Goal: Check status: Check status

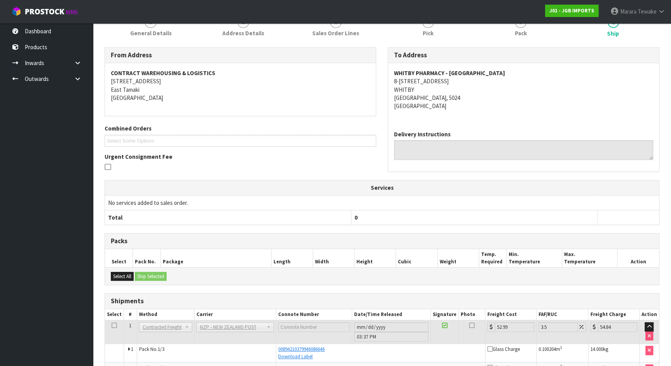
scroll to position [164, 0]
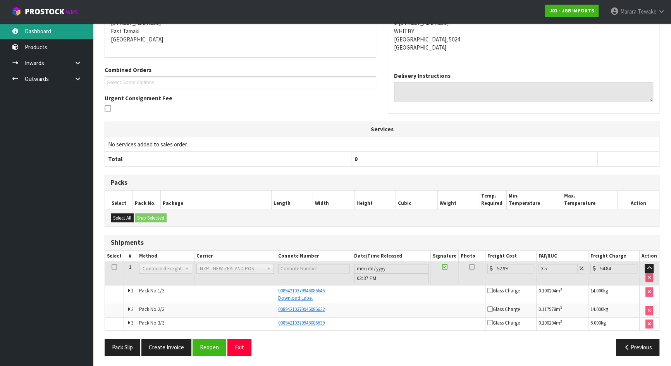
click at [63, 37] on link "Dashboard" at bounding box center [46, 31] width 93 height 16
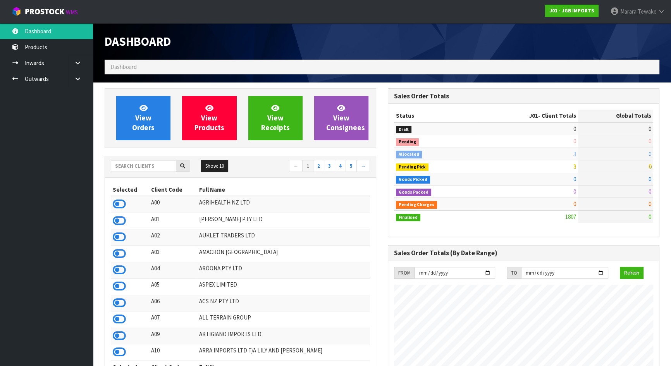
scroll to position [585, 283]
click at [167, 163] on input "text" at bounding box center [143, 166] width 65 height 12
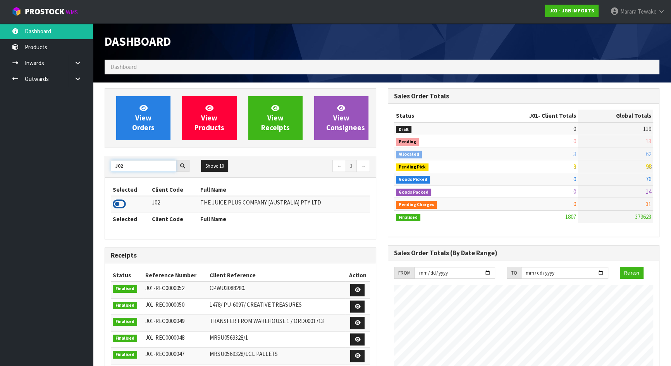
type input "J02"
click at [121, 198] on icon at bounding box center [119, 204] width 13 height 12
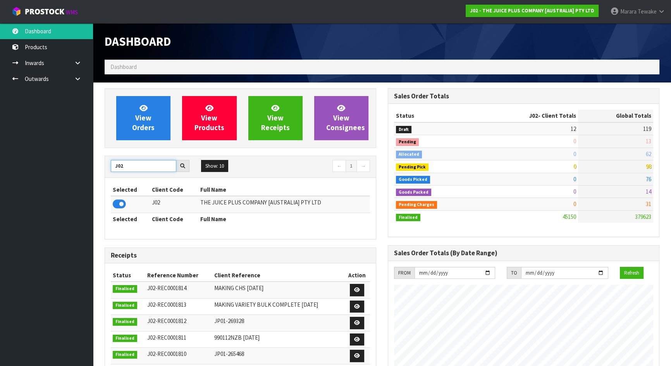
drag, startPoint x: 132, startPoint y: 167, endPoint x: 110, endPoint y: 160, distance: 22.8
click at [113, 162] on input "J02" at bounding box center [143, 166] width 65 height 12
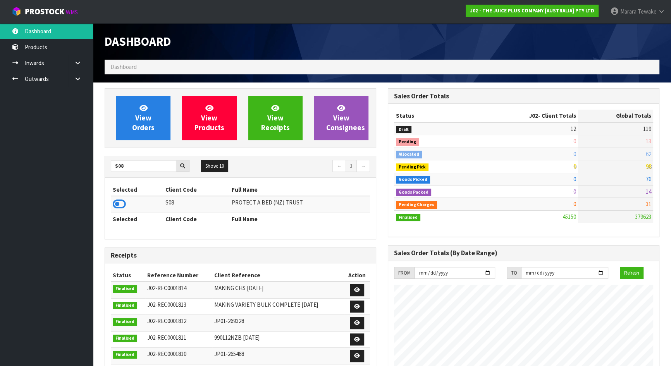
click at [121, 203] on icon at bounding box center [119, 204] width 13 height 12
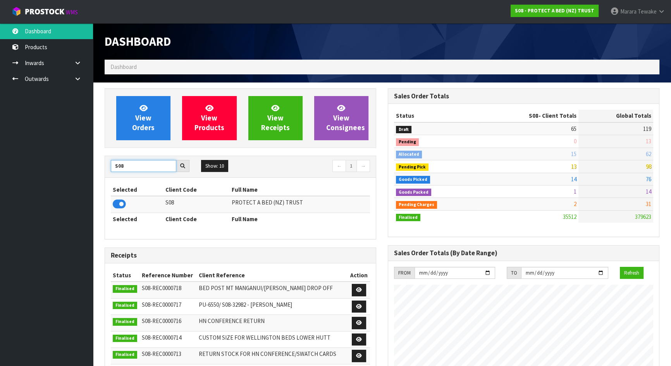
drag, startPoint x: 130, startPoint y: 167, endPoint x: 107, endPoint y: 167, distance: 23.2
click at [108, 168] on div "S08" at bounding box center [150, 166] width 90 height 12
click at [120, 207] on icon at bounding box center [119, 204] width 13 height 12
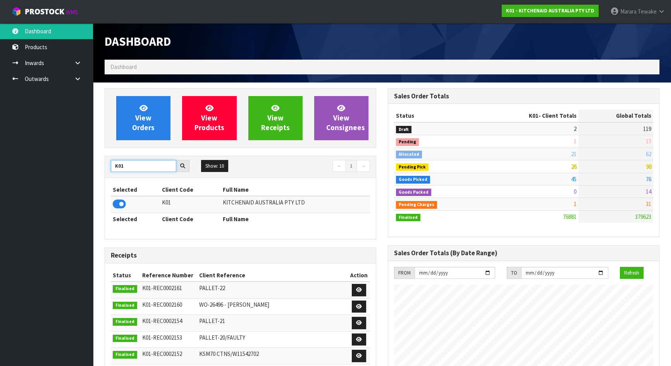
drag, startPoint x: 129, startPoint y: 164, endPoint x: 92, endPoint y: 158, distance: 38.1
click at [92, 159] on body "Toggle navigation ProStock WMS K01 - KITCHENAID AUSTRALIA PTY LTD Marara Tewake…" at bounding box center [335, 183] width 671 height 366
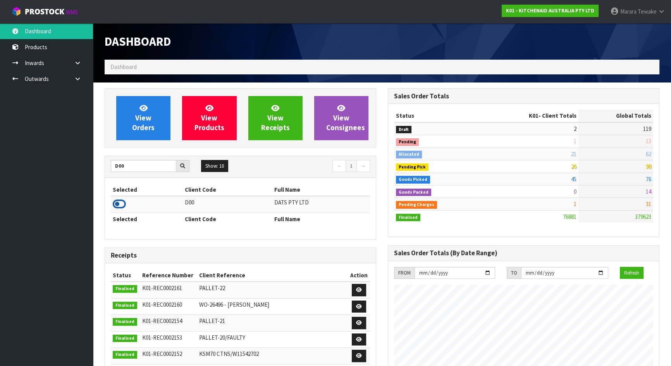
click at [117, 202] on icon at bounding box center [119, 204] width 13 height 12
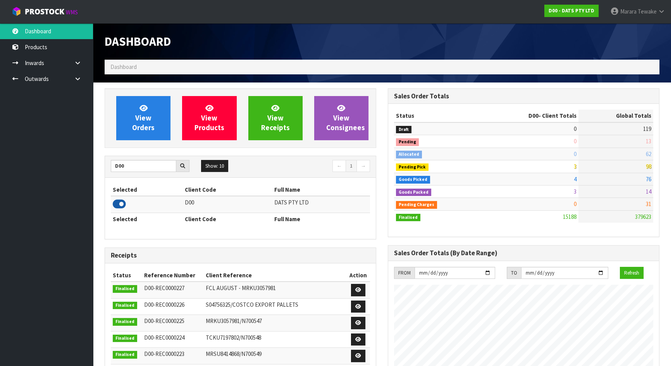
scroll to position [602, 283]
drag, startPoint x: 130, startPoint y: 168, endPoint x: 98, endPoint y: 158, distance: 33.6
click at [104, 161] on div "View Orders View Products View Receipts View Consignees D00 Show: 10 5 10 25 50…" at bounding box center [240, 313] width 283 height 450
click at [119, 201] on icon at bounding box center [119, 204] width 13 height 12
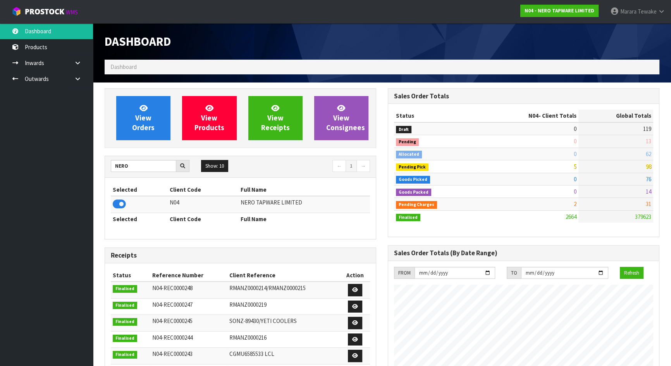
scroll to position [618, 283]
drag, startPoint x: 136, startPoint y: 162, endPoint x: 100, endPoint y: 145, distance: 39.8
click at [120, 155] on div "View Orders View Products View Receipts View Consignees NERO Show: 10 5 10 25 5…" at bounding box center [240, 313] width 283 height 450
click at [141, 162] on input "NERO" at bounding box center [143, 166] width 65 height 12
drag, startPoint x: 137, startPoint y: 169, endPoint x: 76, endPoint y: 158, distance: 61.7
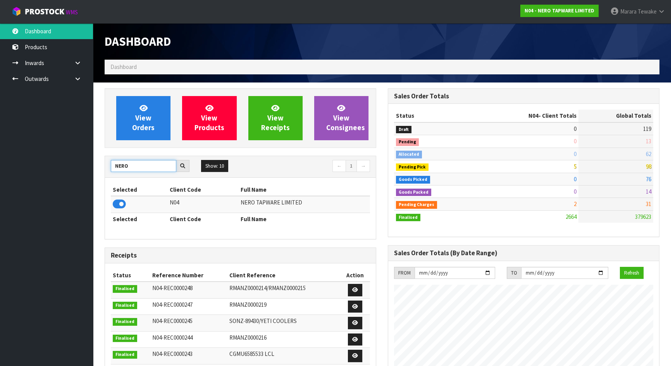
click at [88, 158] on body "Toggle navigation ProStock WMS N04 - NERO TAPWARE LIMITED Marara Tewake Logout …" at bounding box center [335, 183] width 671 height 366
type input "NEOGEN"
click at [115, 205] on icon at bounding box center [119, 204] width 13 height 12
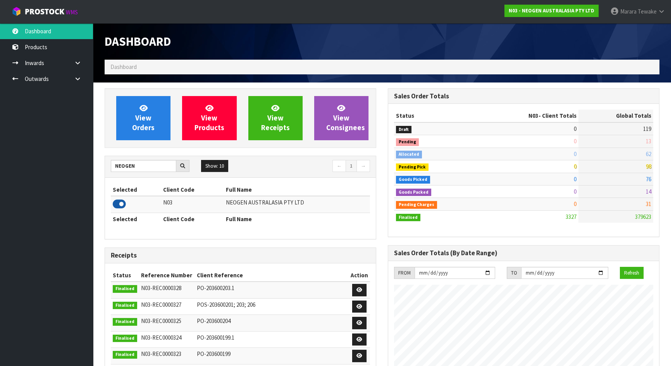
scroll to position [602, 283]
